Goal: Check status: Check status

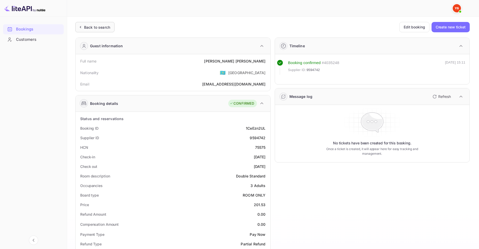
click at [102, 25] on div "Back to search" at bounding box center [97, 27] width 26 height 5
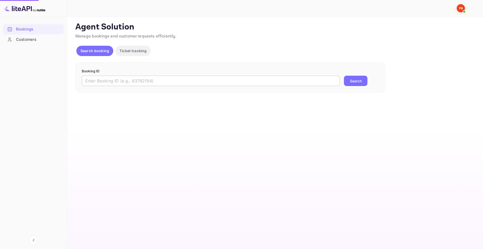
click at [253, 84] on input "text" at bounding box center [211, 81] width 258 height 10
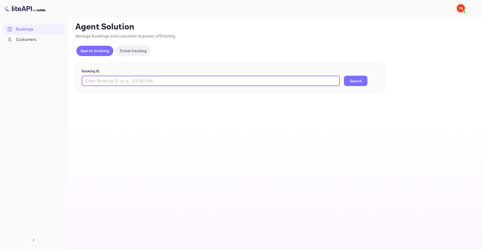
paste input "9659007"
type input "9659007"
click at [350, 83] on button "Search" at bounding box center [355, 81] width 23 height 10
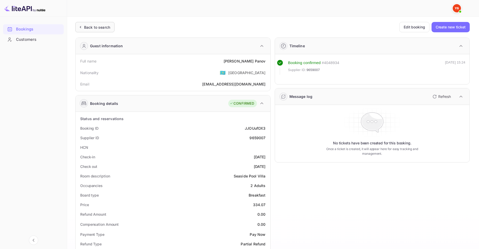
click at [108, 30] on div "Back to search" at bounding box center [97, 27] width 26 height 5
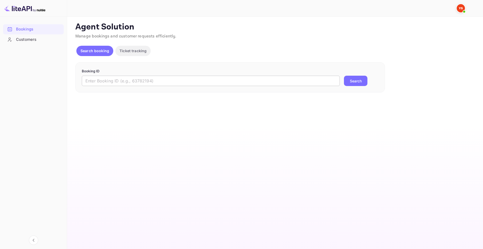
click at [178, 81] on input "text" at bounding box center [211, 81] width 258 height 10
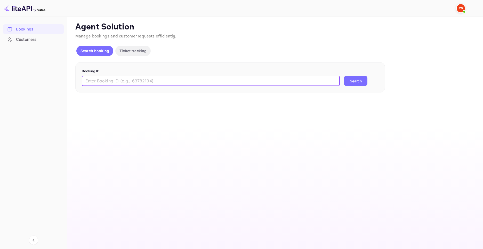
click at [178, 81] on input "text" at bounding box center [211, 81] width 258 height 10
paste input "9465694"
type input "9465694"
click at [358, 82] on button "Search" at bounding box center [355, 81] width 23 height 10
